Goal: Task Accomplishment & Management: Use online tool/utility

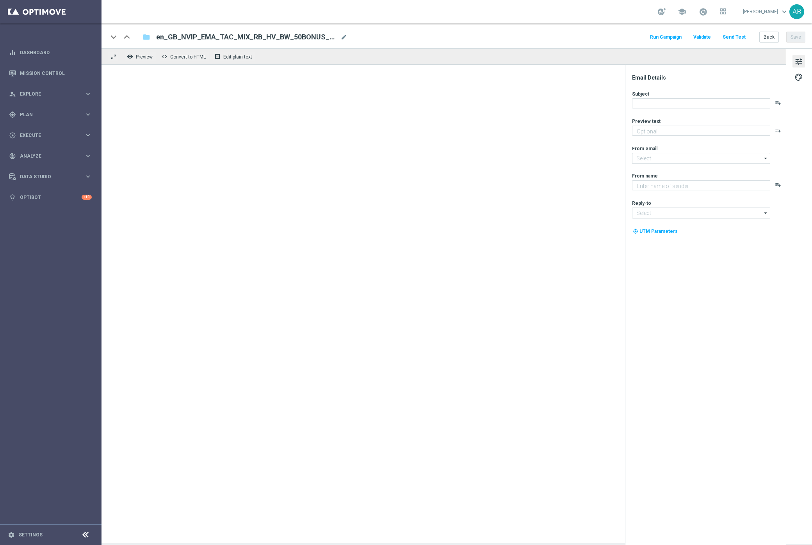
type textarea "Something from us, on us!"
type textarea "Lottoland"
type input "mail@crm.lottoland.com"
type input "support@lottoland.co.uk"
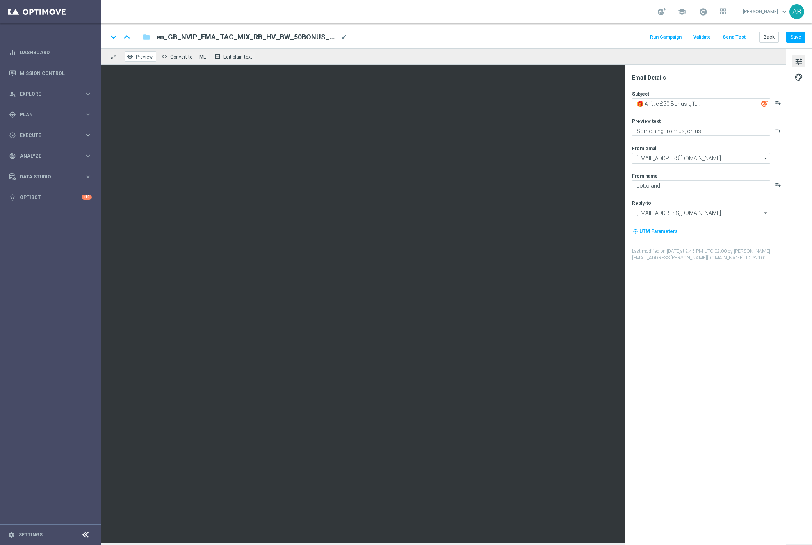
click at [140, 57] on span "Preview" at bounding box center [144, 56] width 17 height 5
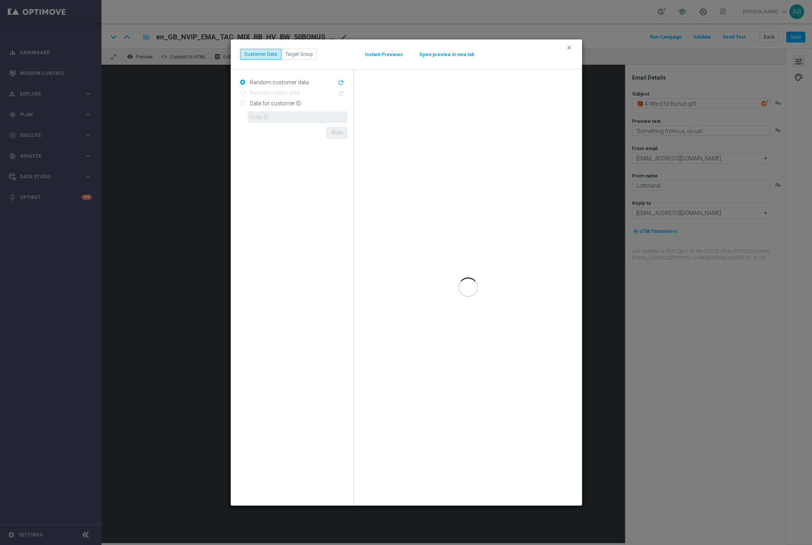
click at [430, 54] on button "Open preview in new tab" at bounding box center [447, 55] width 56 height 6
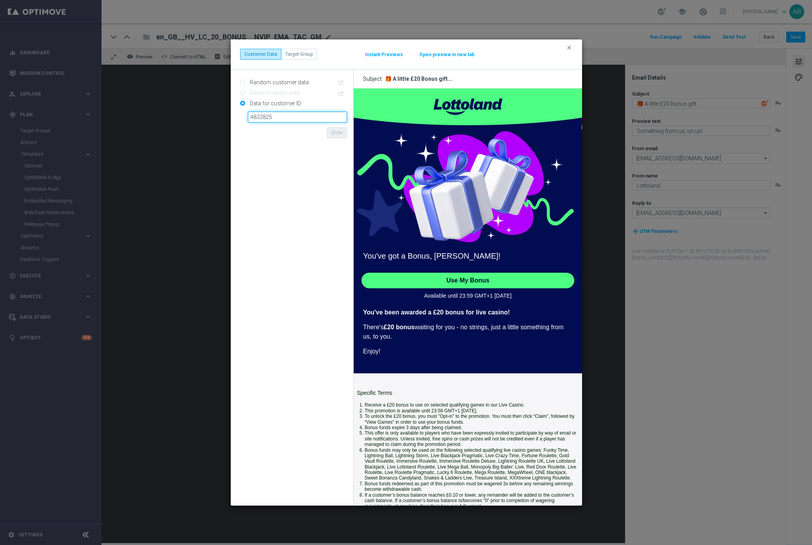
click at [278, 120] on input "4832825" at bounding box center [297, 117] width 99 height 11
click at [441, 54] on button "Open preview in new tab" at bounding box center [447, 55] width 56 height 6
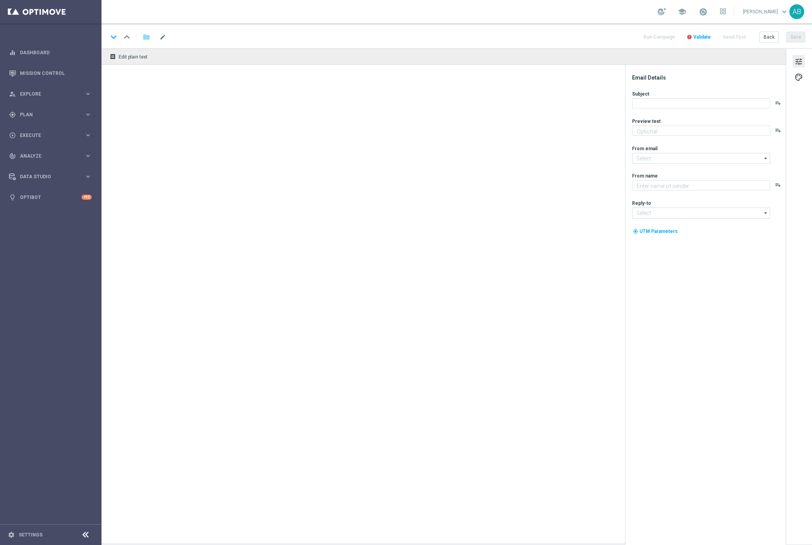
type textarea "We miss you 🥹"
type textarea "Lottoland"
type input "[EMAIL_ADDRESS][DOMAIN_NAME]"
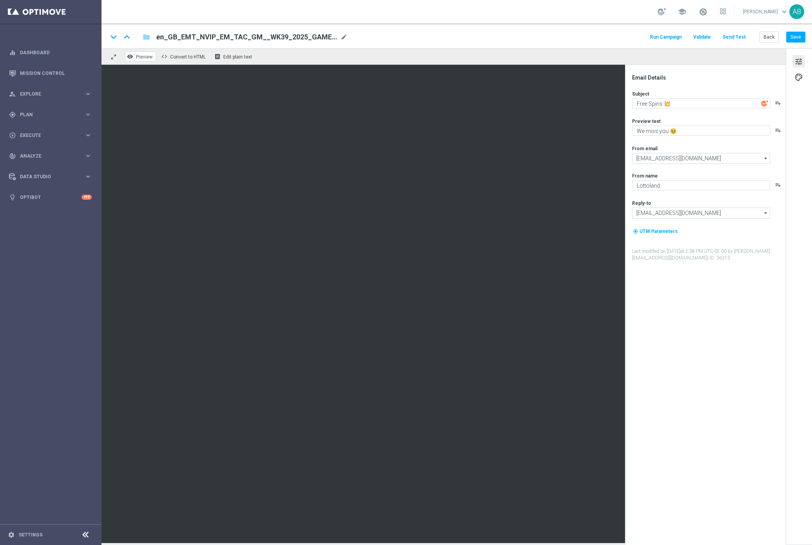
click at [142, 58] on span "Preview" at bounding box center [144, 56] width 17 height 5
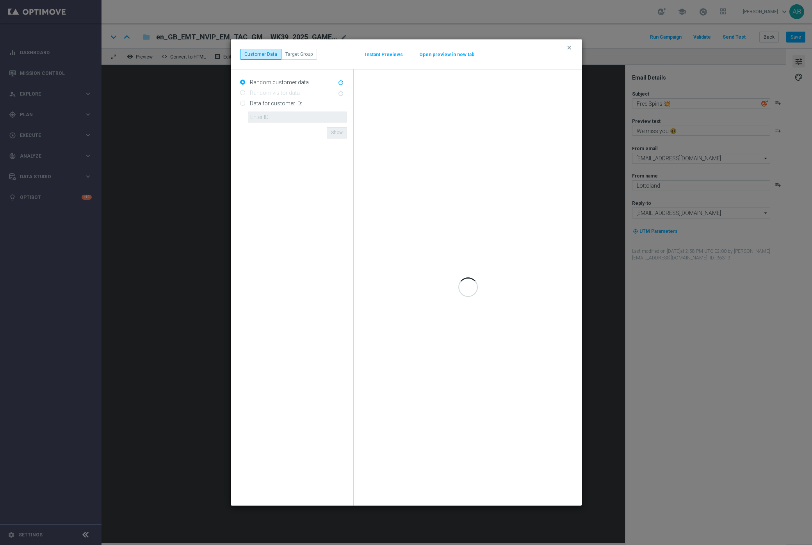
click at [263, 105] on label "Data for customer ID:" at bounding box center [275, 103] width 54 height 7
click at [245, 105] on input "Data for customer ID:" at bounding box center [242, 103] width 5 height 5
radio input "true"
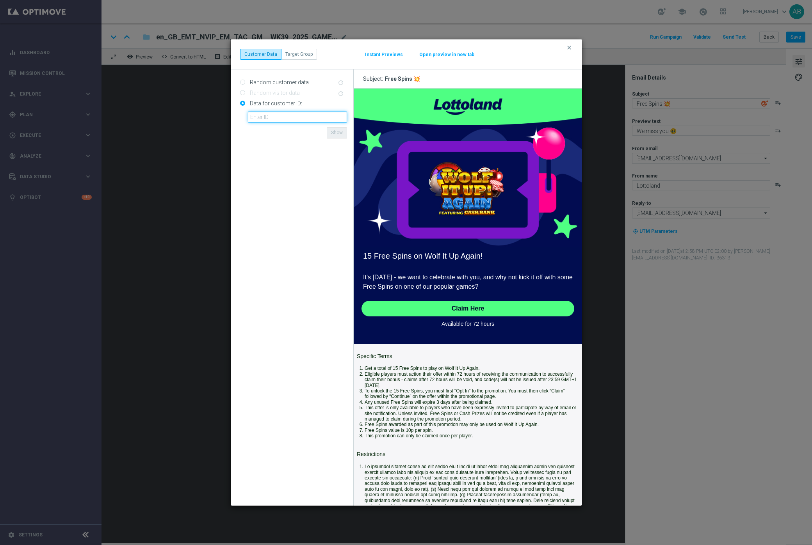
click at [270, 121] on input "text" at bounding box center [297, 117] width 99 height 11
type input "4832825"
click at [336, 131] on button "Show" at bounding box center [337, 132] width 20 height 11
click at [441, 53] on button "Open preview in new tab" at bounding box center [447, 55] width 56 height 6
